Goal: Find specific page/section: Find specific page/section

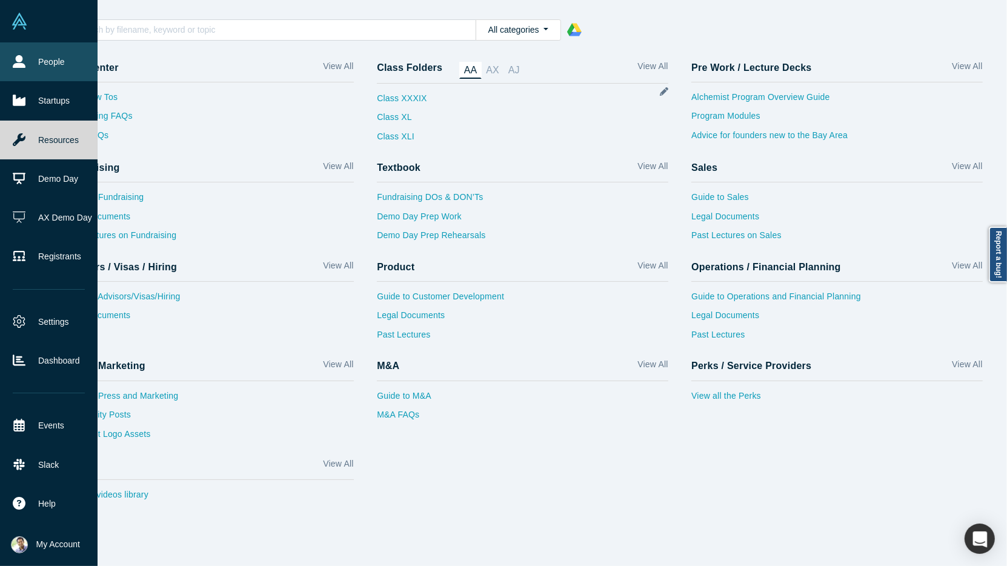
click at [20, 64] on icon at bounding box center [19, 61] width 13 height 13
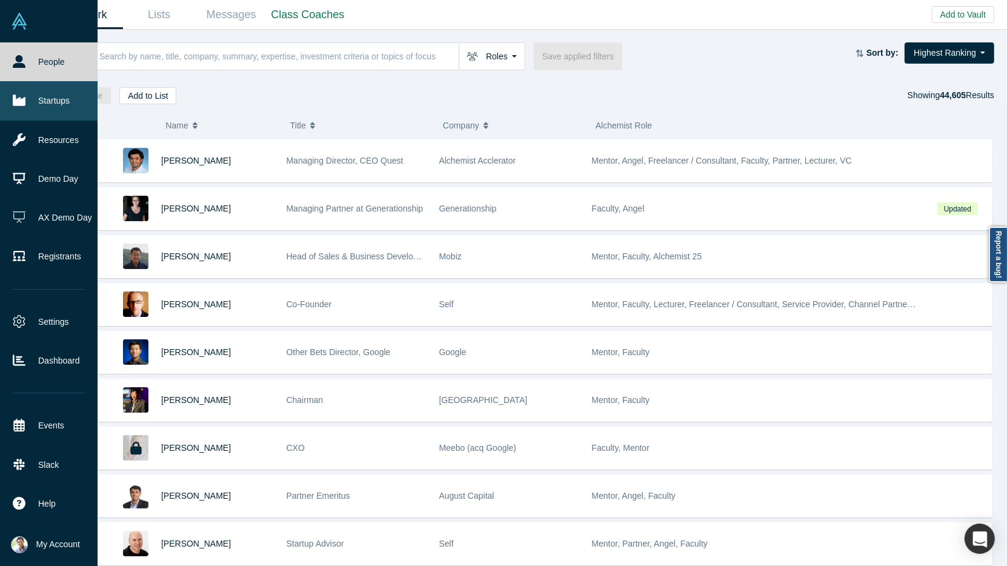
click at [52, 105] on link "Startups" at bounding box center [49, 100] width 98 height 39
